Goal: Task Accomplishment & Management: Manage account settings

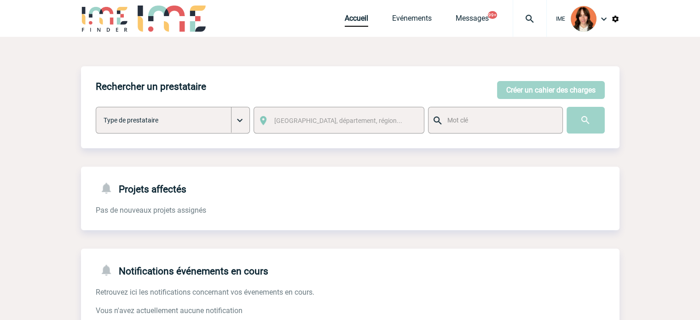
click at [540, 3] on div at bounding box center [530, 18] width 34 height 37
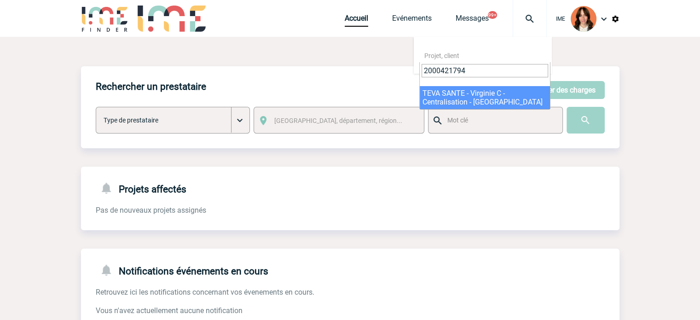
type input "2000421794"
select select "21295"
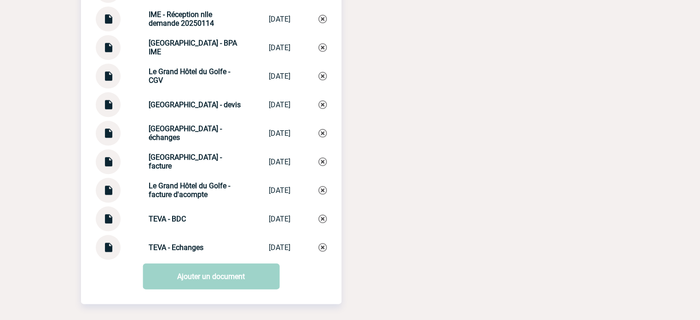
scroll to position [1106, 0]
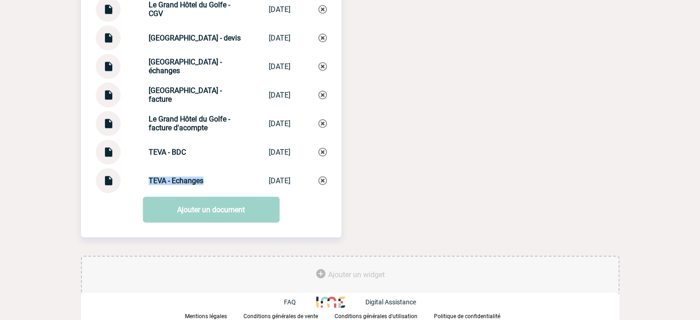
drag, startPoint x: 164, startPoint y: 180, endPoint x: 211, endPoint y: 178, distance: 46.5
click at [211, 178] on div "TEVA - Echanges TEVA - Echanges 10/09/2025" at bounding box center [211, 180] width 231 height 25
copy strong "TEVA - Echanges"
click at [323, 178] on img at bounding box center [323, 180] width 8 height 8
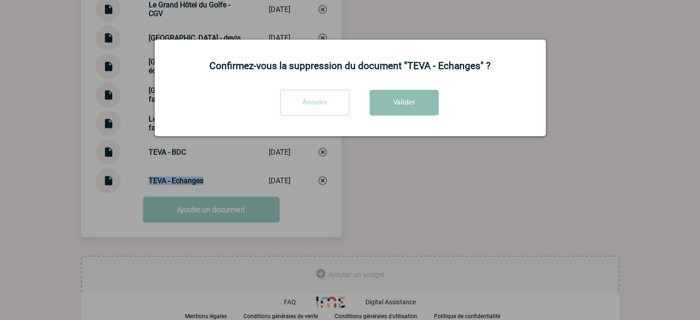
click at [401, 110] on button "Valider" at bounding box center [404, 103] width 69 height 26
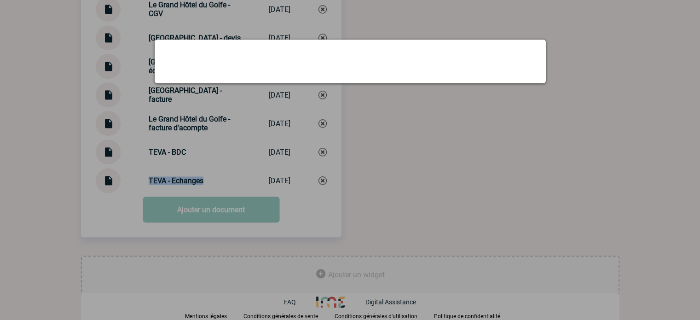
scroll to position [1077, 0]
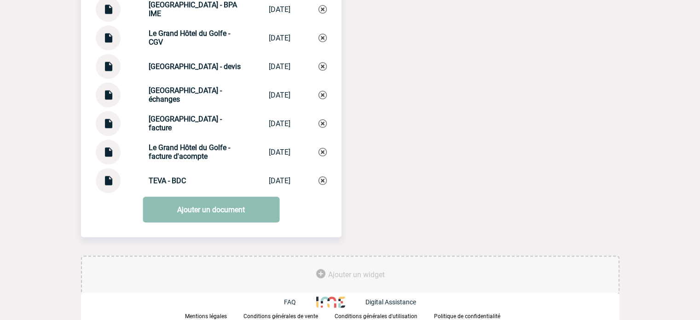
click at [215, 203] on link "Ajouter un document" at bounding box center [211, 210] width 137 height 26
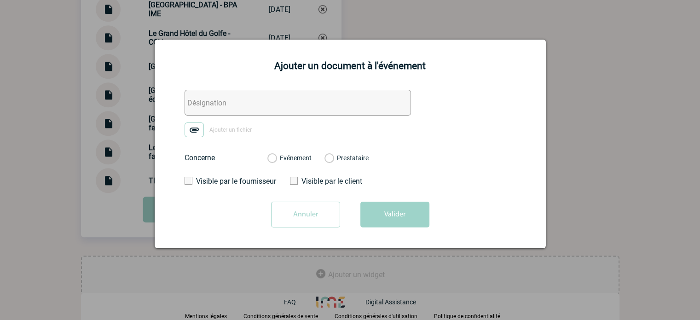
click at [206, 81] on div "Ajouter un document à l'événement Ajouter un fichier Concerne Evénement Prestat…" at bounding box center [350, 144] width 391 height 209
drag, startPoint x: 203, startPoint y: 95, endPoint x: 202, endPoint y: 115, distance: 20.3
click at [203, 95] on input "text" at bounding box center [298, 103] width 227 height 26
paste input "TEVA - Echanges"
type input "TEVA - Echanges"
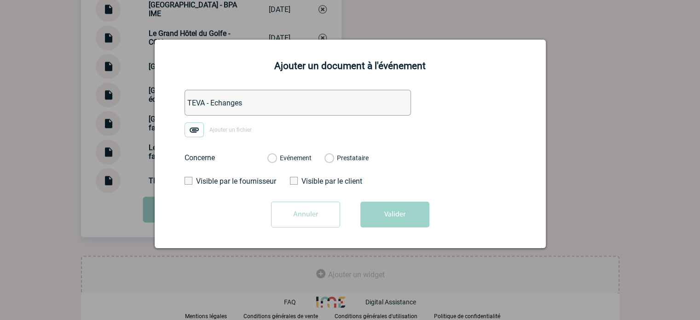
click at [197, 127] on img at bounding box center [194, 129] width 19 height 15
click at [0, 0] on input "Ajouter un fichier" at bounding box center [0, 0] width 0 height 0
click at [276, 158] on label "Evénement" at bounding box center [271, 158] width 9 height 8
click at [0, 0] on input "Evénement" at bounding box center [0, 0] width 0 height 0
click at [400, 213] on button "Valider" at bounding box center [394, 215] width 69 height 26
